Goal: Task Accomplishment & Management: Manage account settings

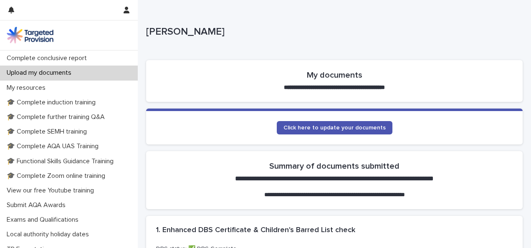
scroll to position [177, 0]
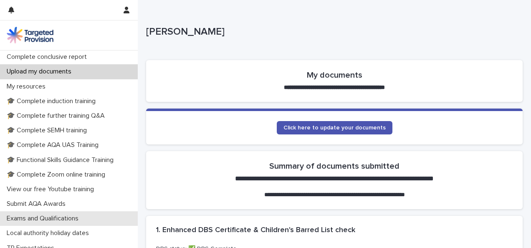
click at [51, 220] on p "Exams and Qualifications" at bounding box center [44, 219] width 82 height 8
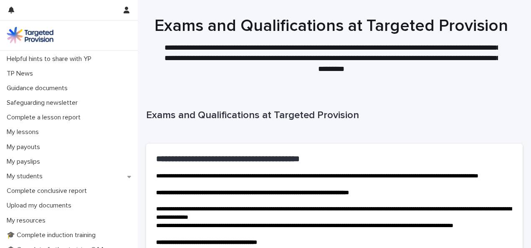
scroll to position [48, 0]
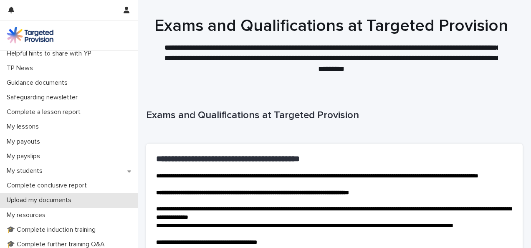
click at [38, 196] on div "Upload my documents" at bounding box center [69, 200] width 138 height 15
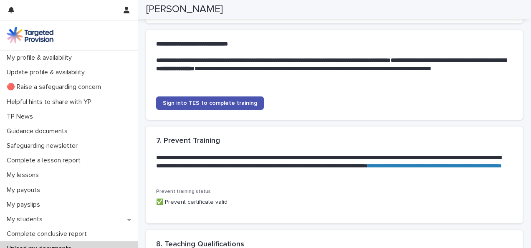
scroll to position [680, 0]
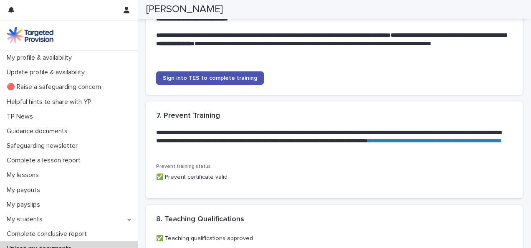
click at [368, 144] on link "**********" at bounding box center [435, 141] width 134 height 6
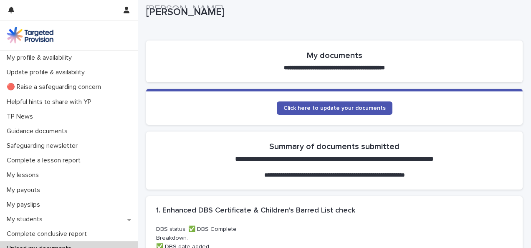
scroll to position [10, 0]
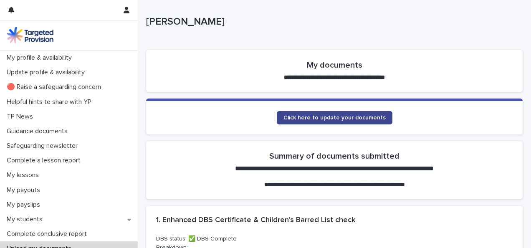
click at [354, 120] on span "Click here to update your documents" at bounding box center [335, 118] width 102 height 6
